Goal: Task Accomplishment & Management: Use online tool/utility

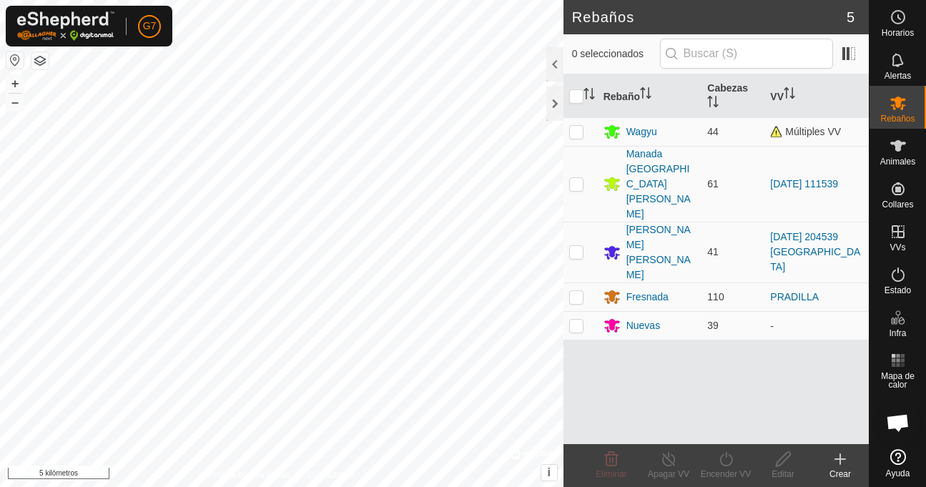
click at [11, 64] on button "button" at bounding box center [14, 60] width 17 height 17
click at [11, 84] on font "+" at bounding box center [15, 83] width 8 height 15
click at [13, 87] on font "+" at bounding box center [15, 83] width 8 height 15
click at [9, 87] on button "+" at bounding box center [14, 83] width 17 height 17
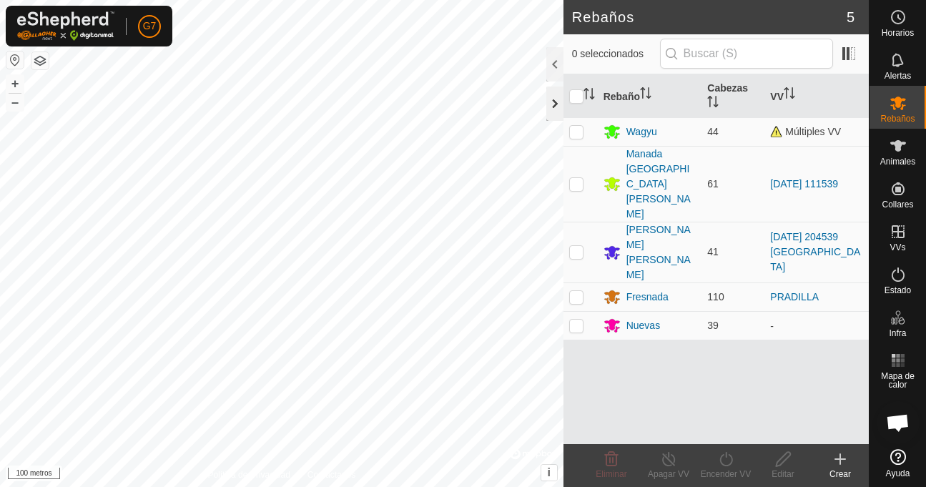
click at [557, 107] on div at bounding box center [555, 104] width 17 height 34
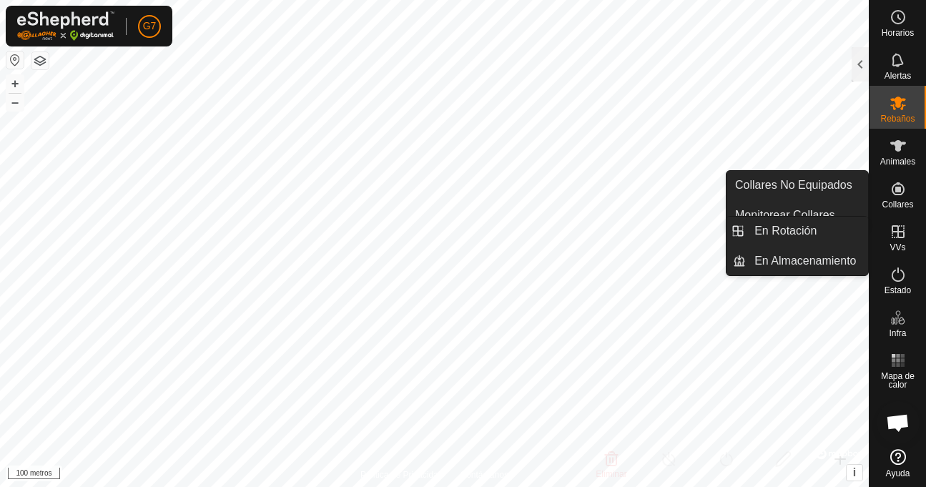
click at [898, 226] on icon at bounding box center [898, 231] width 13 height 13
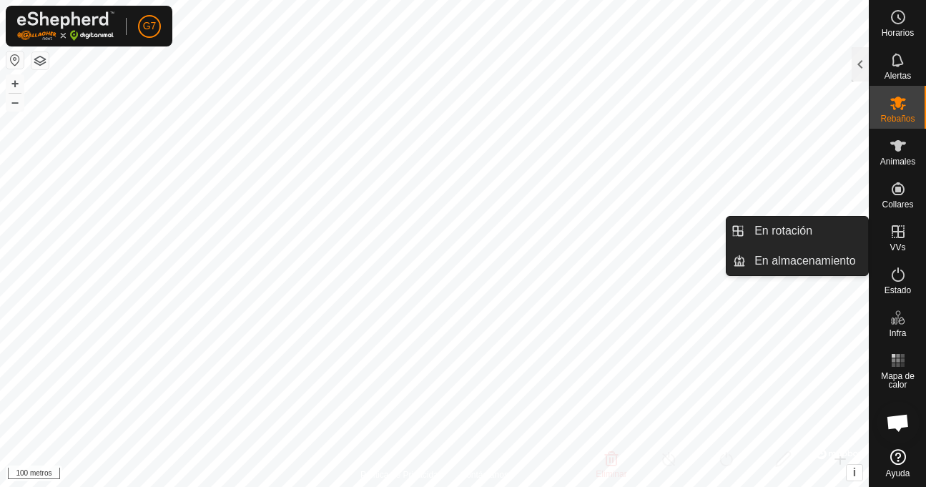
click at [894, 240] on icon at bounding box center [898, 231] width 17 height 17
click at [898, 231] on icon at bounding box center [898, 231] width 13 height 13
click at [871, 233] on div "VVs" at bounding box center [898, 236] width 57 height 43
click at [823, 234] on link "En rotación" at bounding box center [807, 231] width 122 height 29
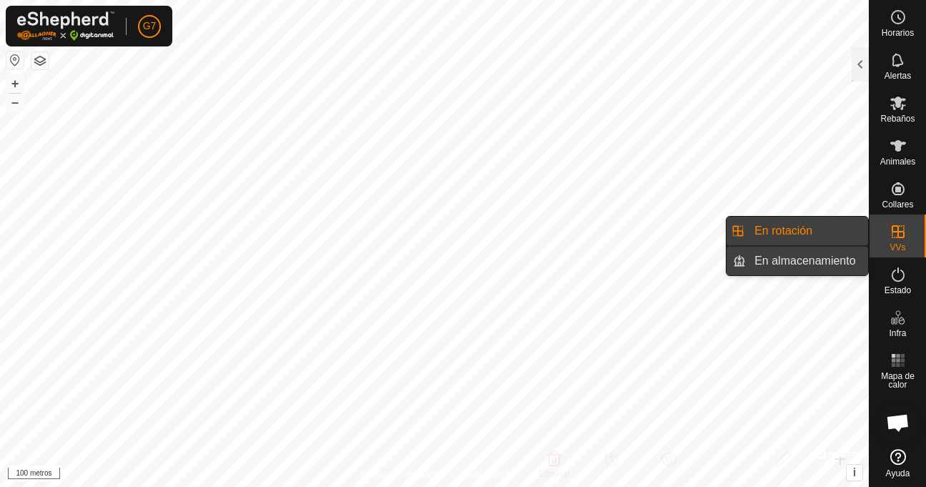
click at [821, 255] on link "En almacenamiento" at bounding box center [807, 261] width 122 height 29
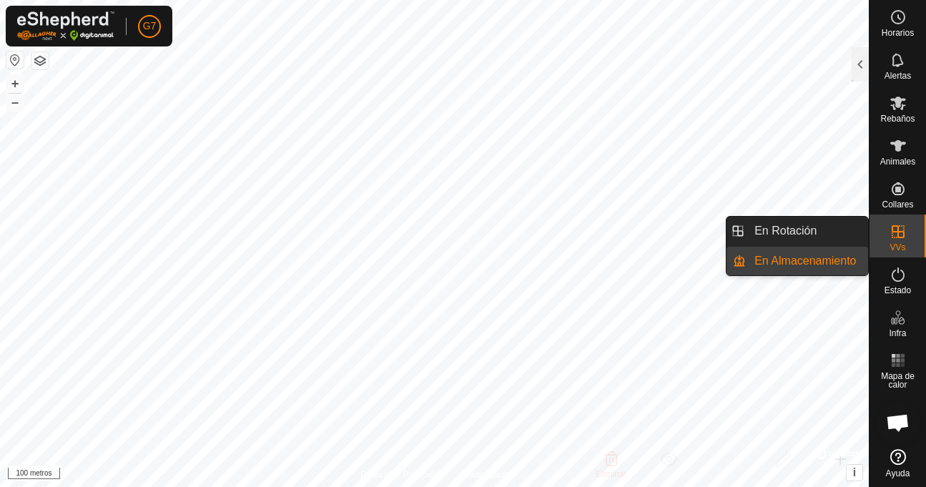
click at [896, 225] on icon at bounding box center [898, 231] width 13 height 13
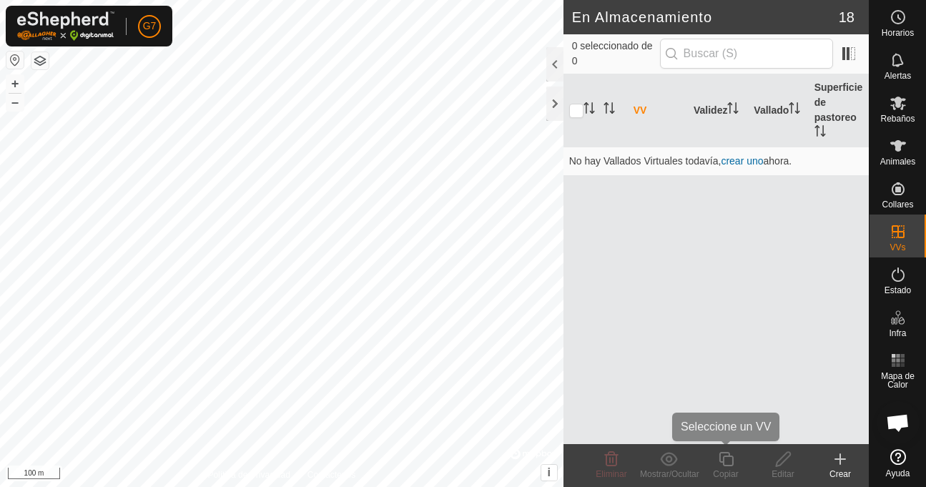
click at [720, 486] on div "En Almacenamiento 18 0 seleccionado de 0 VV Validez Vallado Superficie de pasto…" at bounding box center [434, 243] width 869 height 487
click at [12, 106] on button "–" at bounding box center [14, 102] width 17 height 17
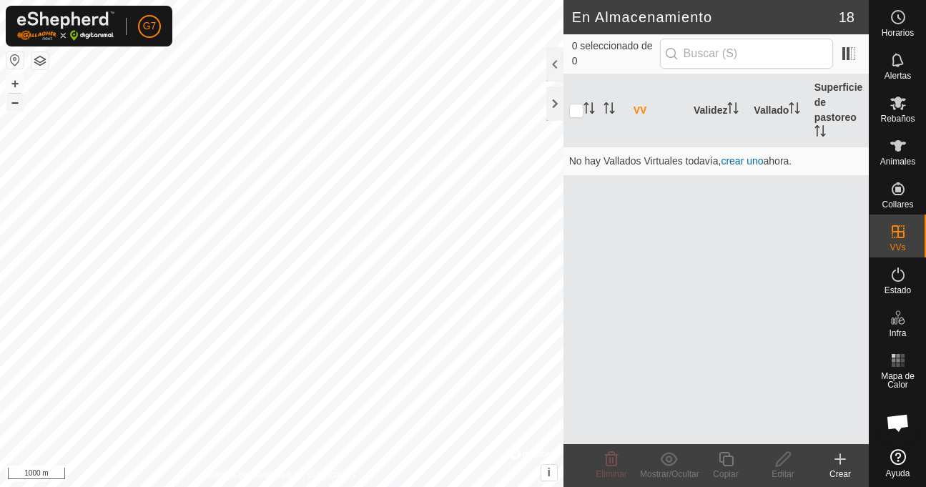
click at [12, 106] on button "–" at bounding box center [14, 102] width 17 height 17
click at [12, 84] on button "+" at bounding box center [14, 83] width 17 height 17
click at [11, 79] on button "+" at bounding box center [14, 83] width 17 height 17
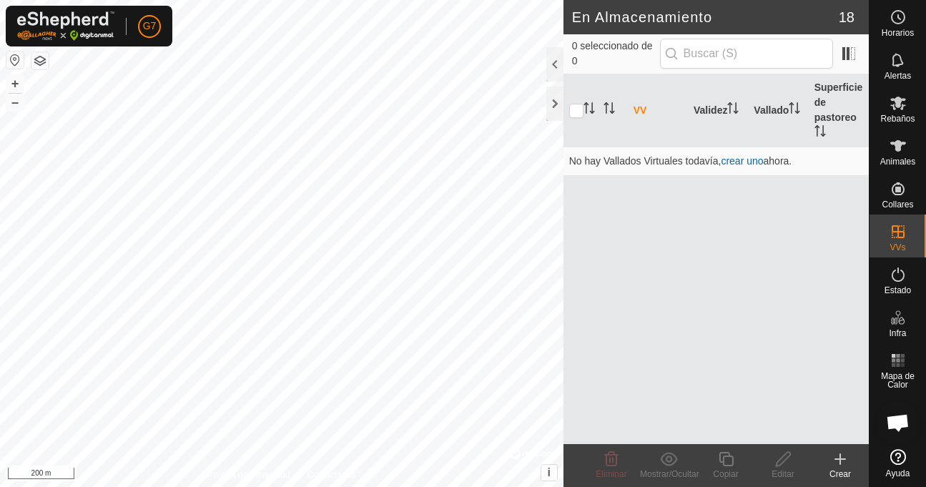
click at [839, 457] on icon at bounding box center [840, 459] width 17 height 17
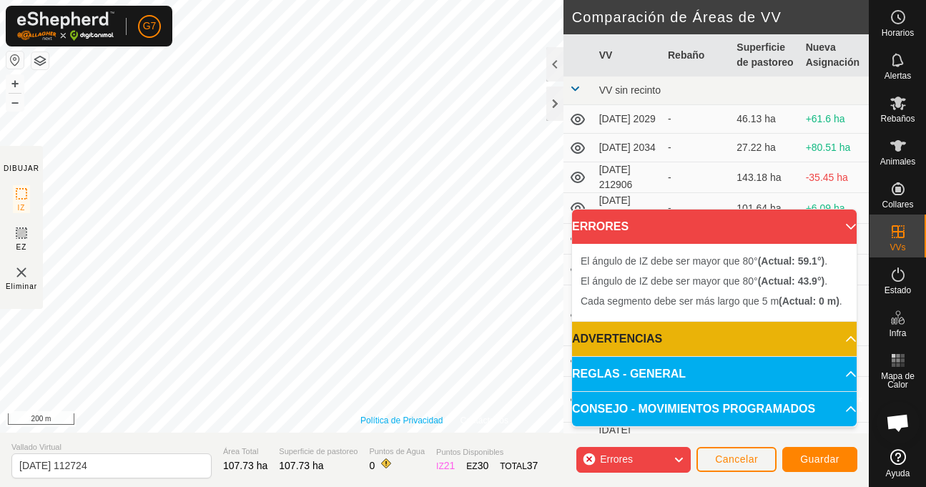
click at [389, 418] on div "Política de Privacidad Contáctenos El ángulo de IZ debe ser mayor que 80° (Actu…" at bounding box center [434, 216] width 869 height 433
click at [202, 0] on html "G7 Horarios Alertas Rebaños Animales Collares VVs Estado Infra Mapa de Calor Ay…" at bounding box center [463, 243] width 926 height 487
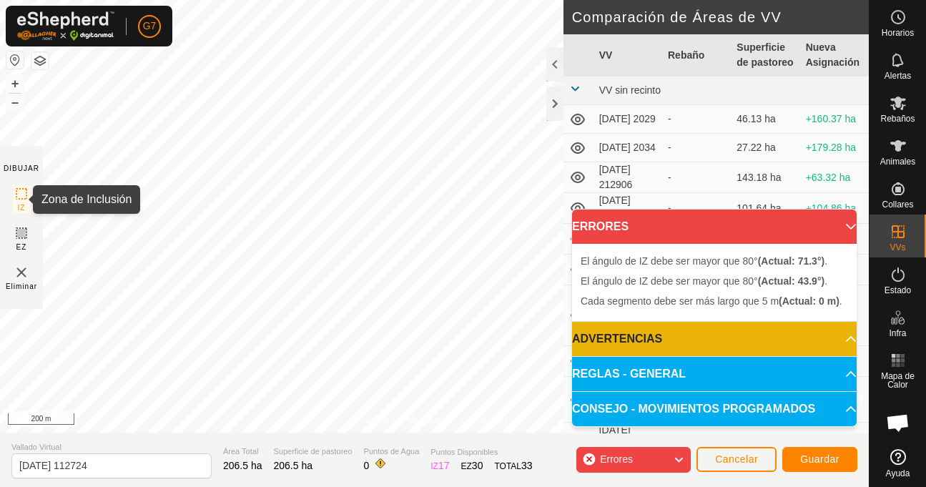
click at [23, 212] on div "Política de Privacidad Contáctenos + – ⇧ i © Mapbox , © OpenStreetMap , Improve…" at bounding box center [434, 243] width 869 height 487
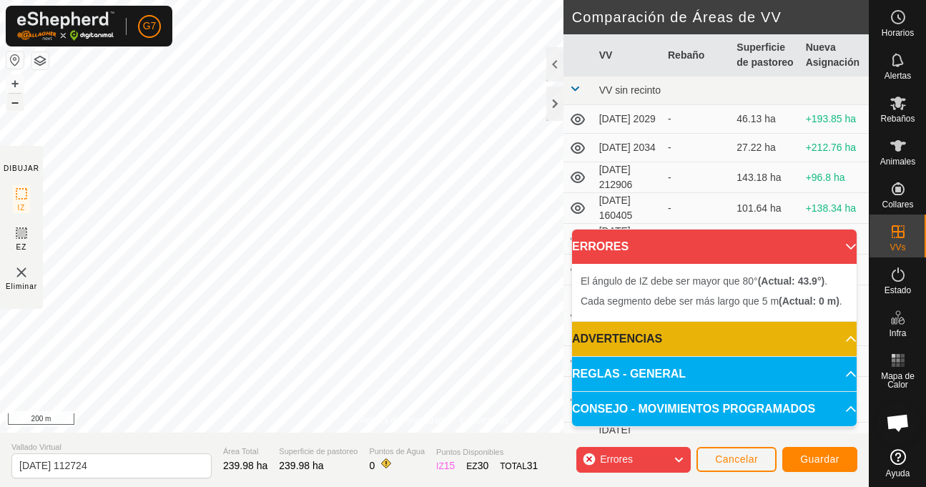
click at [14, 102] on button "–" at bounding box center [14, 102] width 17 height 17
click at [14, 83] on button "+" at bounding box center [14, 83] width 17 height 17
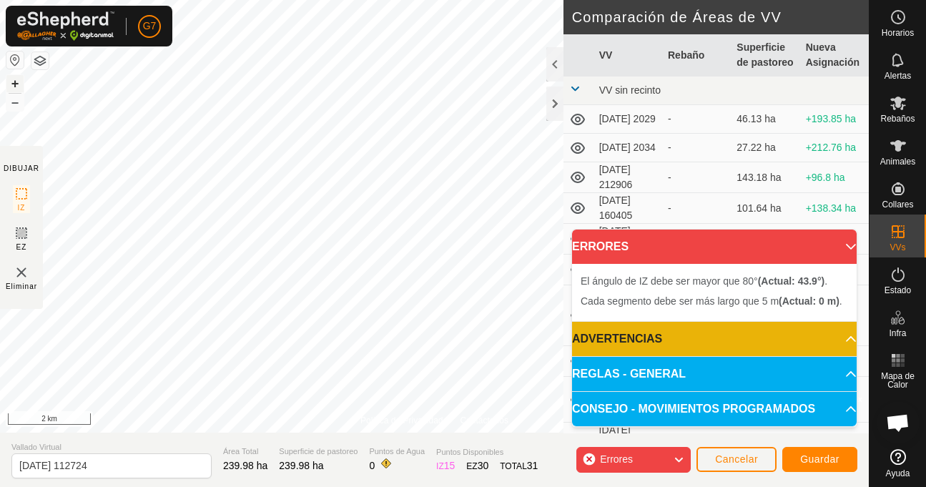
click at [14, 83] on button "+" at bounding box center [14, 83] width 17 height 17
click at [10, 82] on button "+" at bounding box center [14, 83] width 17 height 17
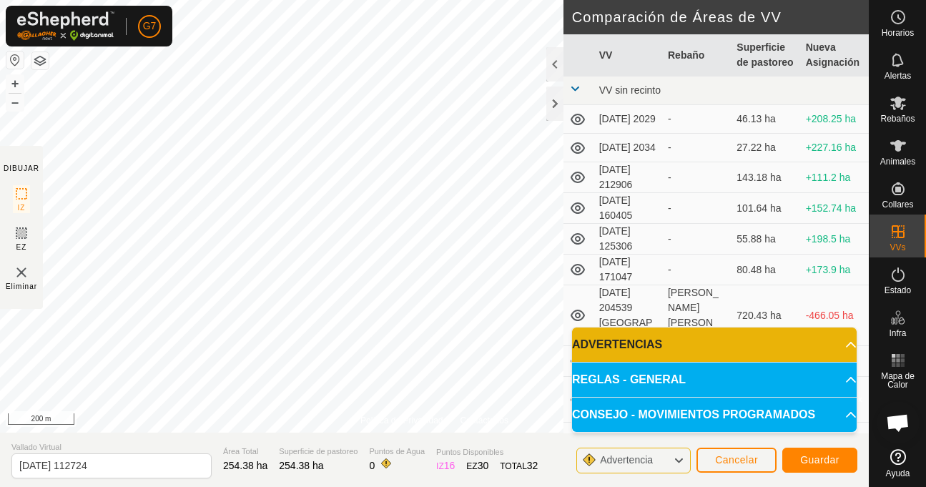
click at [626, 124] on div "Política de Privacidad Contáctenos + – ⇧ i © Mapbox , © OpenStreetMap , Improve…" at bounding box center [434, 243] width 869 height 487
click at [569, 404] on div "Política de Privacidad Contáctenos + – ⇧ i © Mapbox , © OpenStreetMap , Improve…" at bounding box center [434, 243] width 869 height 487
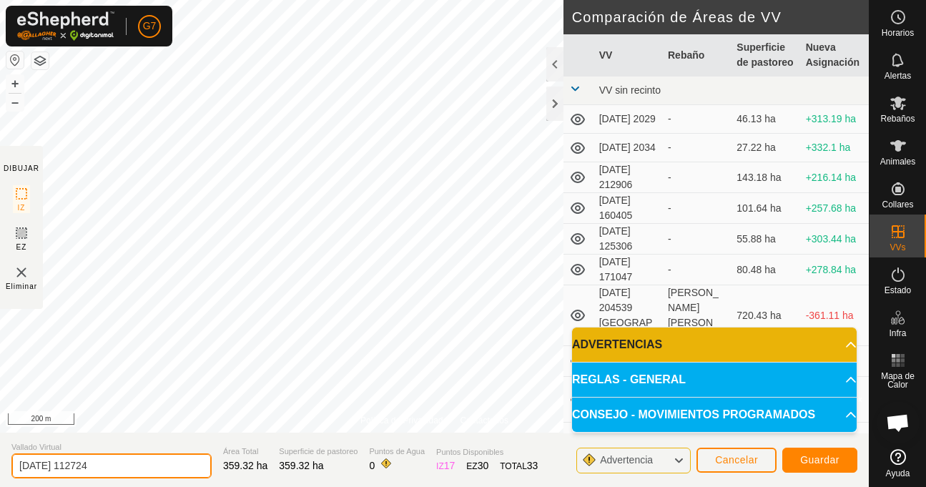
click at [112, 467] on input "2025-09-11 112724" at bounding box center [111, 466] width 200 height 25
type input "2"
type input "LA RUANDA"
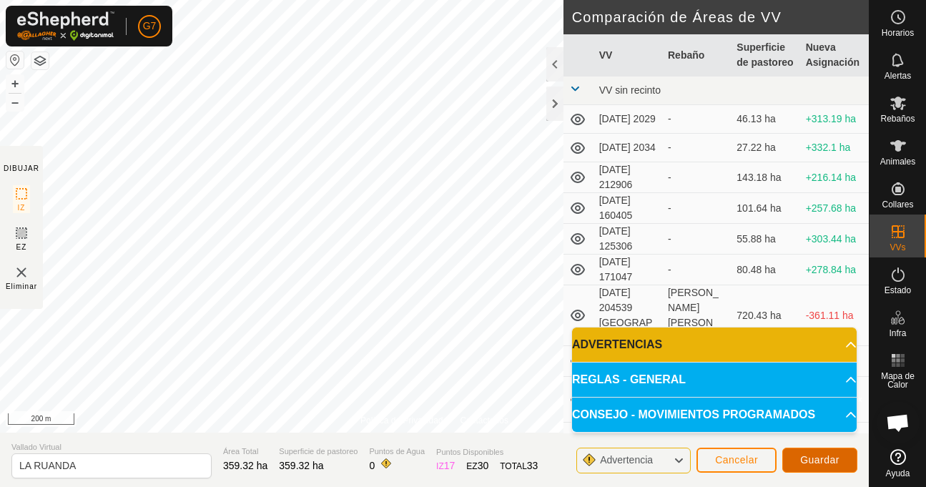
click at [825, 456] on span "Guardar" at bounding box center [820, 459] width 39 height 11
